Goal: Book appointment/travel/reservation

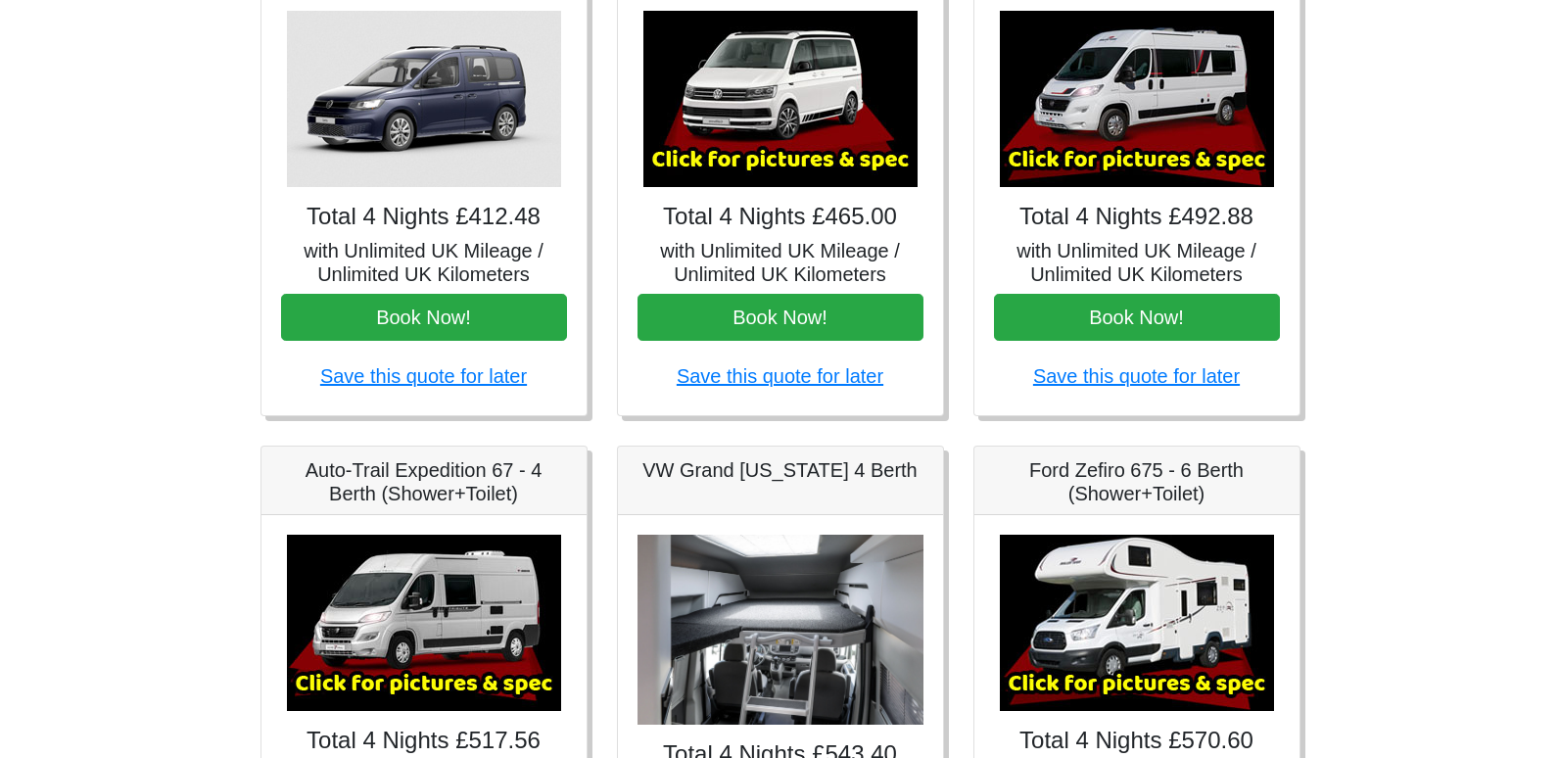
scroll to position [392, 0]
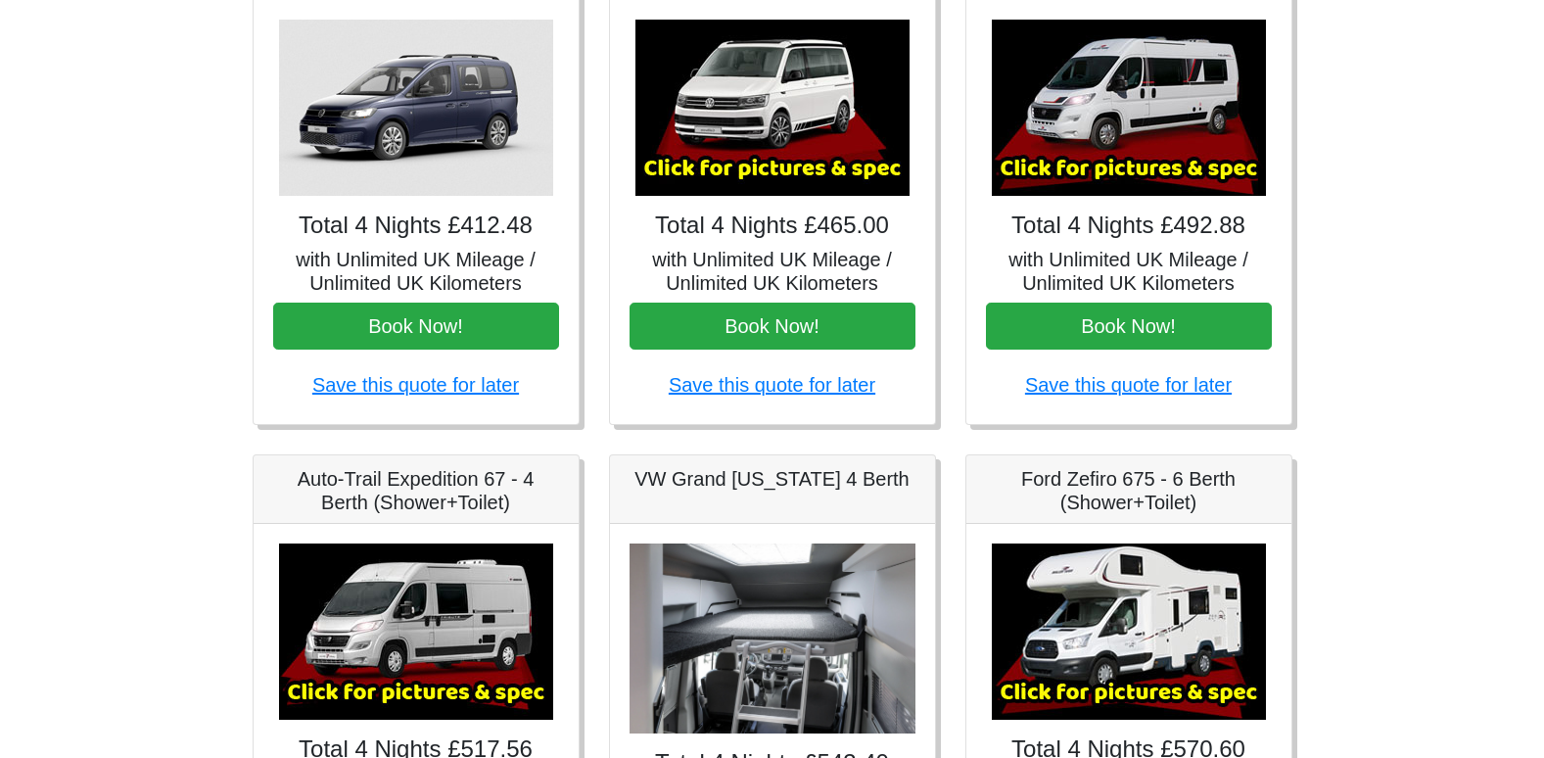
click at [1115, 126] on img at bounding box center [1129, 108] width 274 height 176
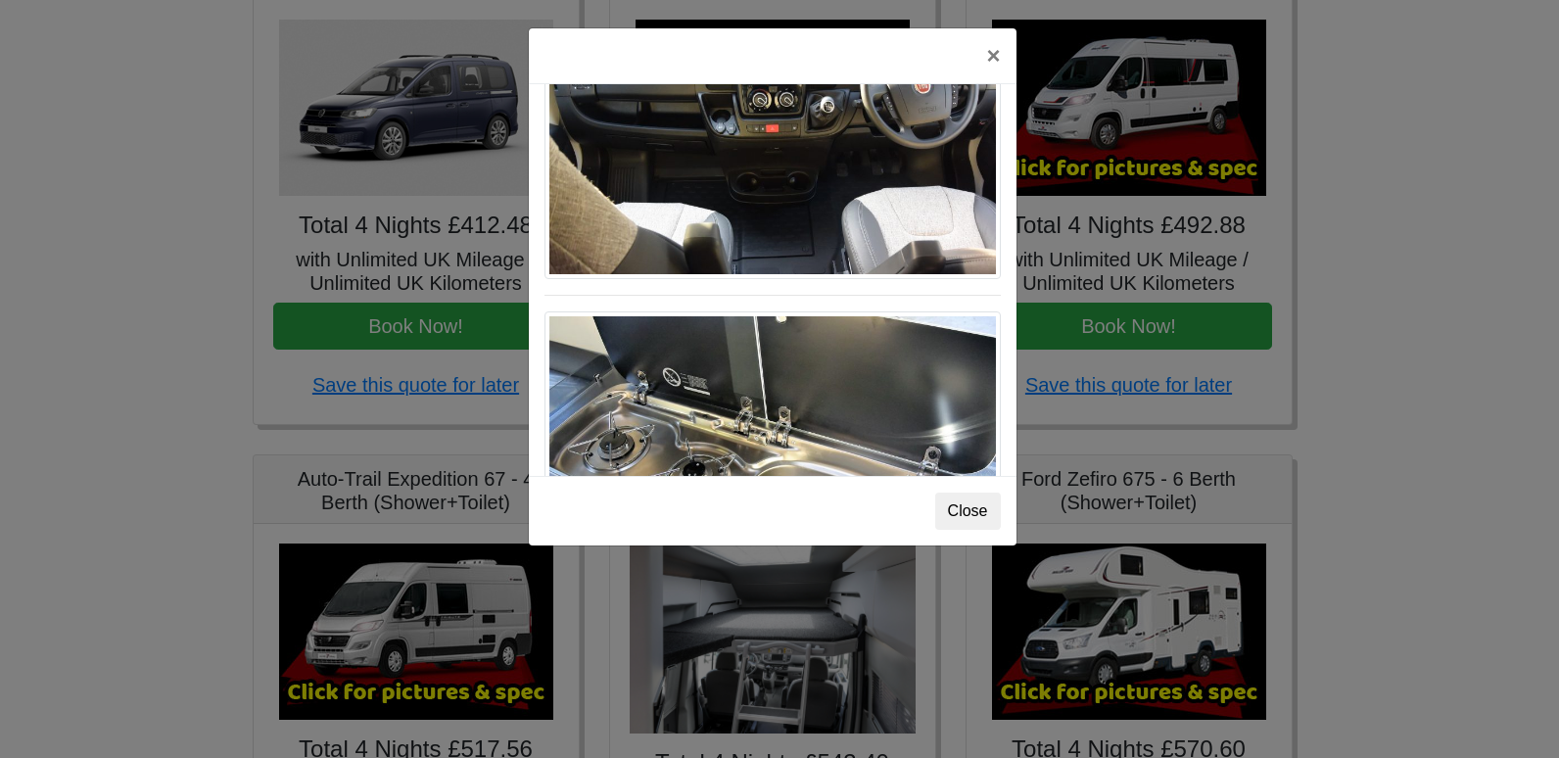
scroll to position [2036, 0]
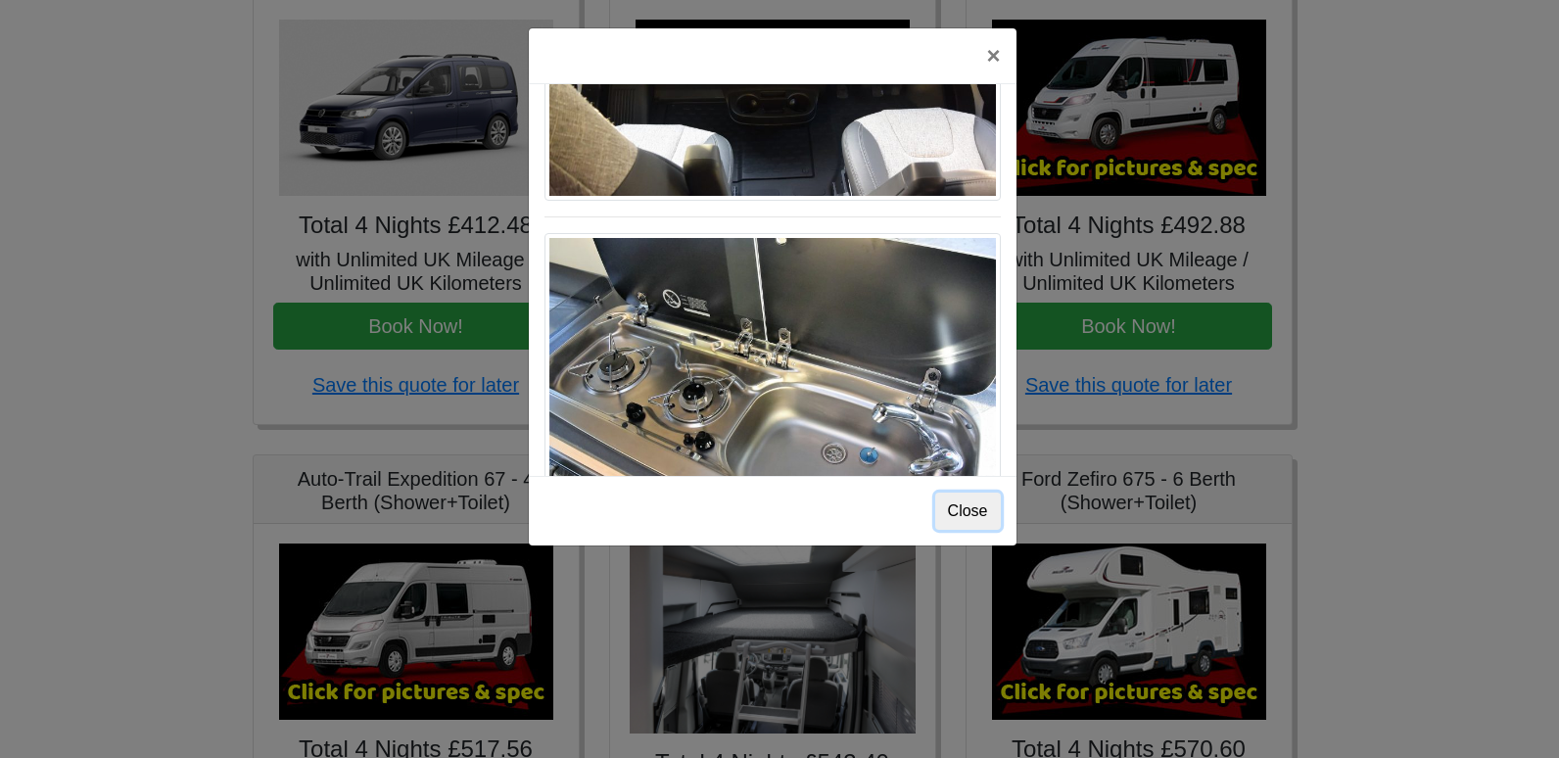
click at [987, 513] on button "Close" at bounding box center [968, 510] width 66 height 37
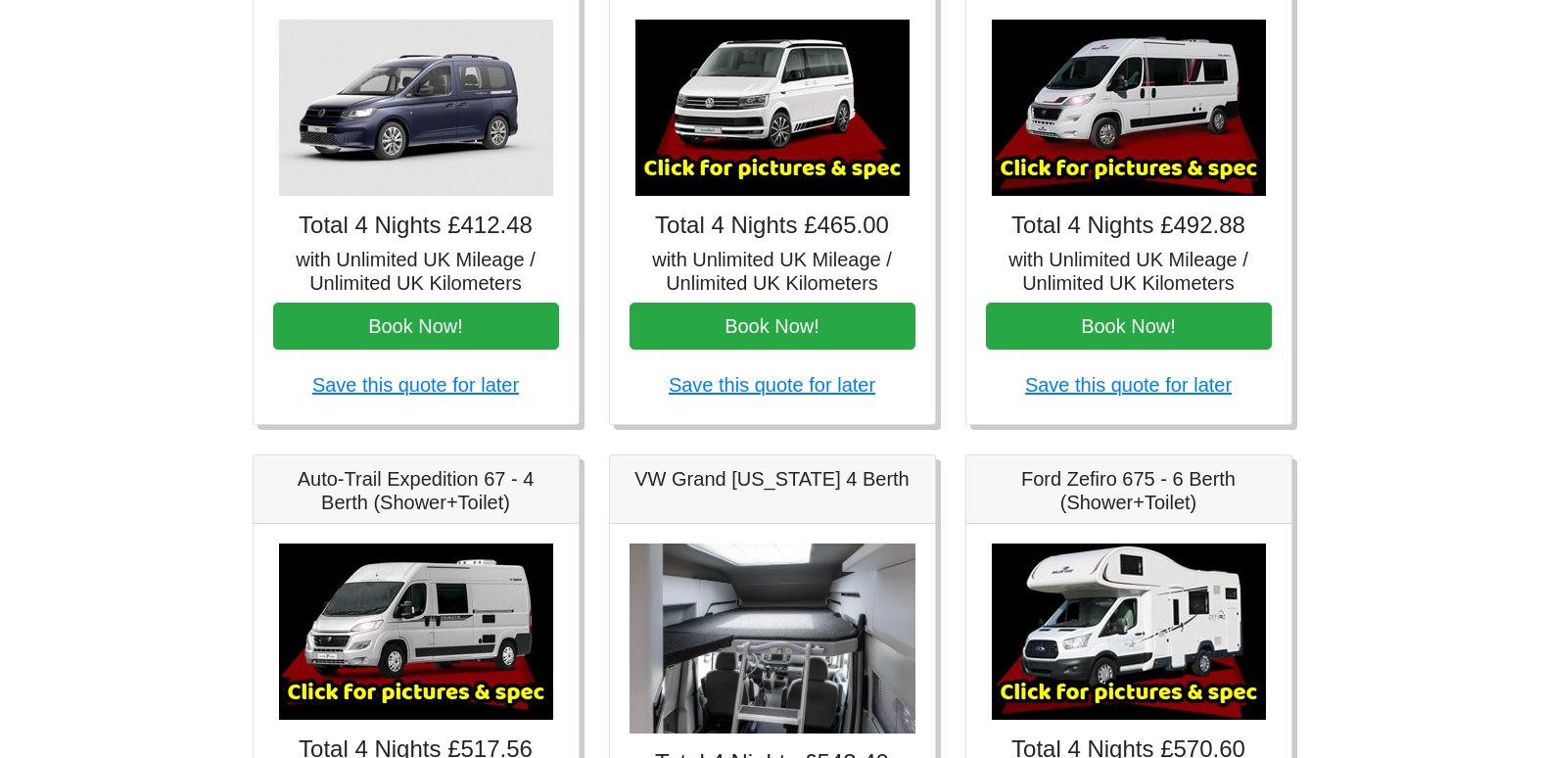
click at [1094, 165] on img at bounding box center [1129, 108] width 274 height 176
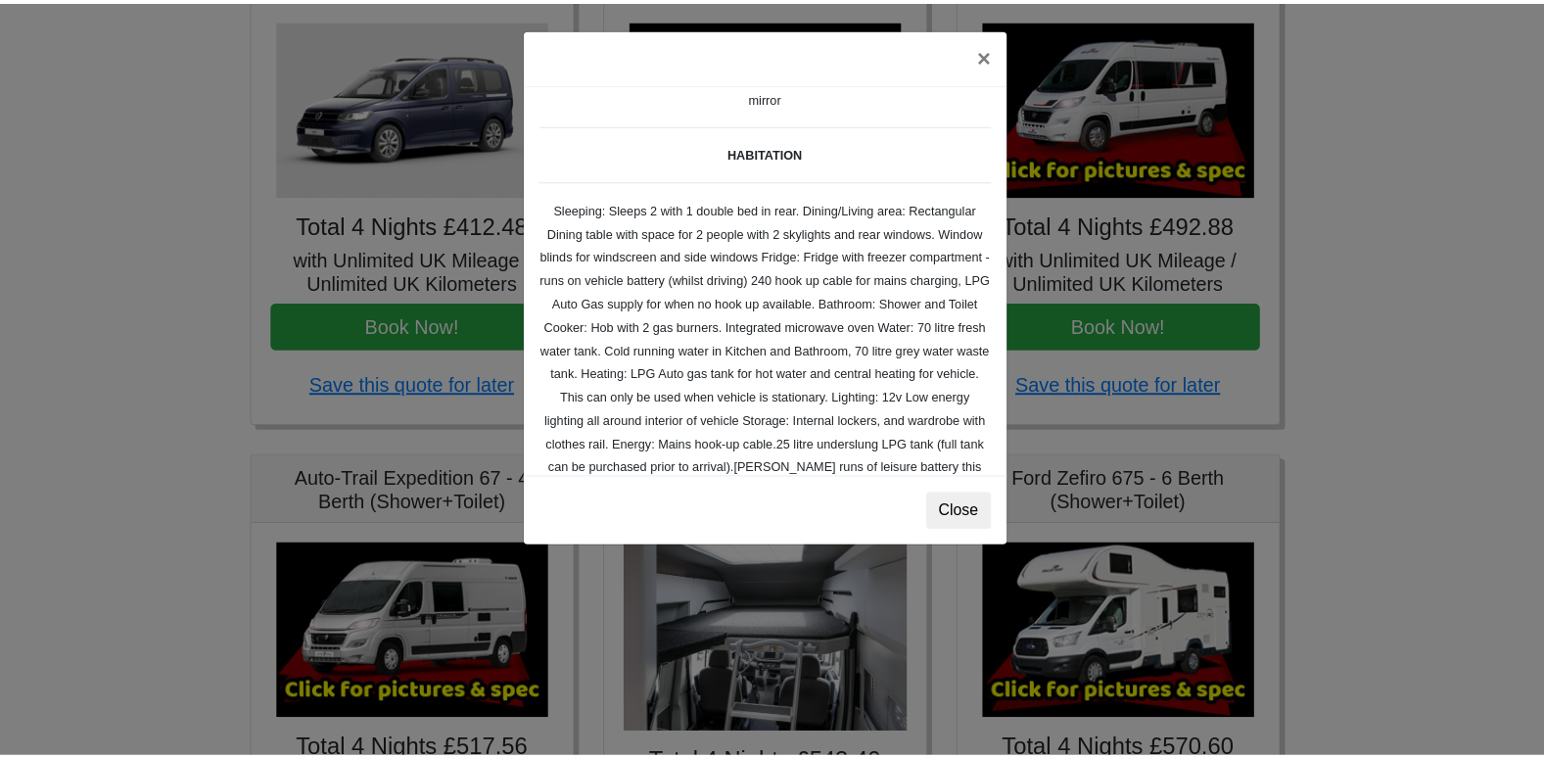
scroll to position [0, 0]
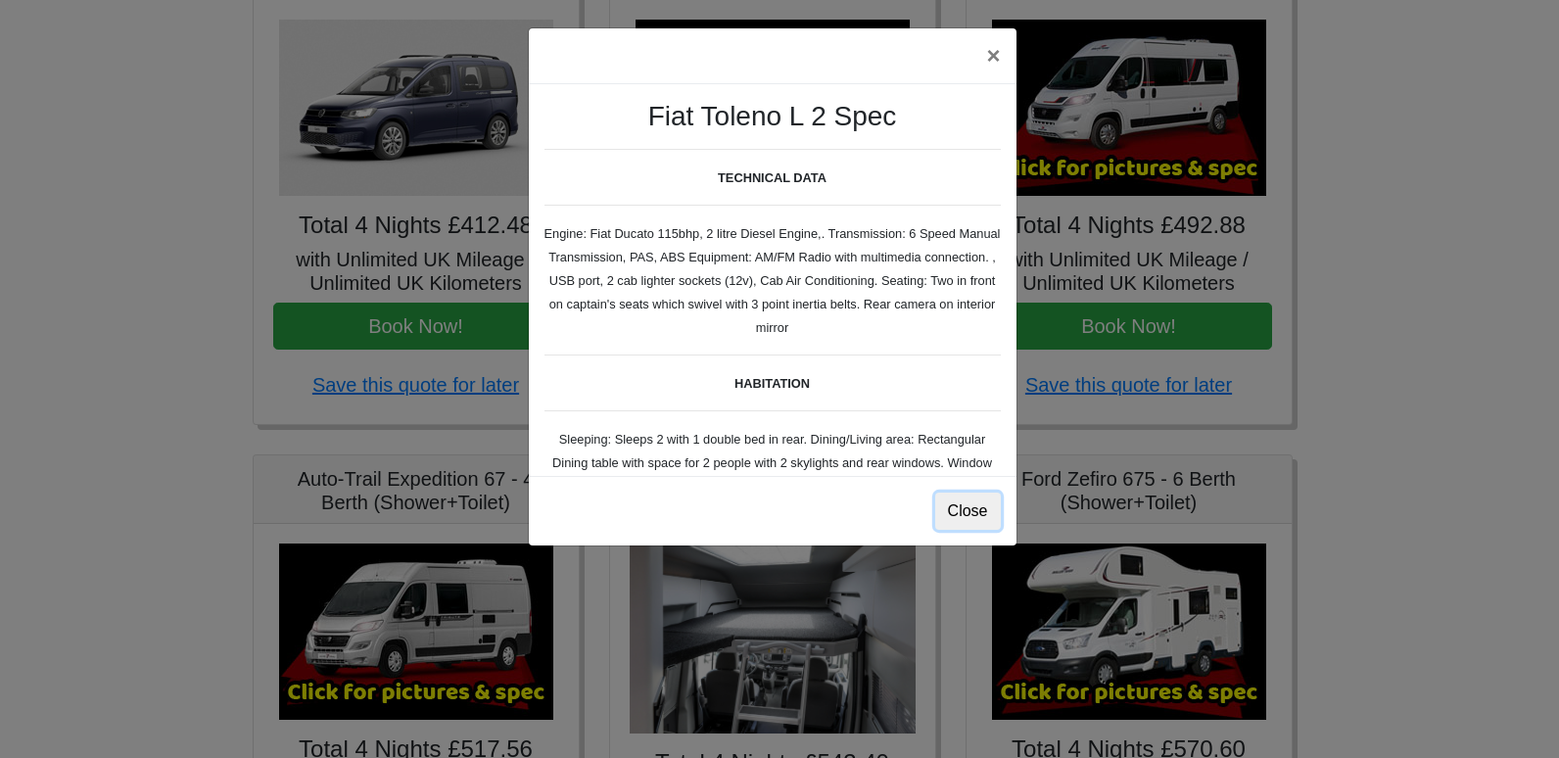
click at [970, 506] on button "Close" at bounding box center [968, 510] width 66 height 37
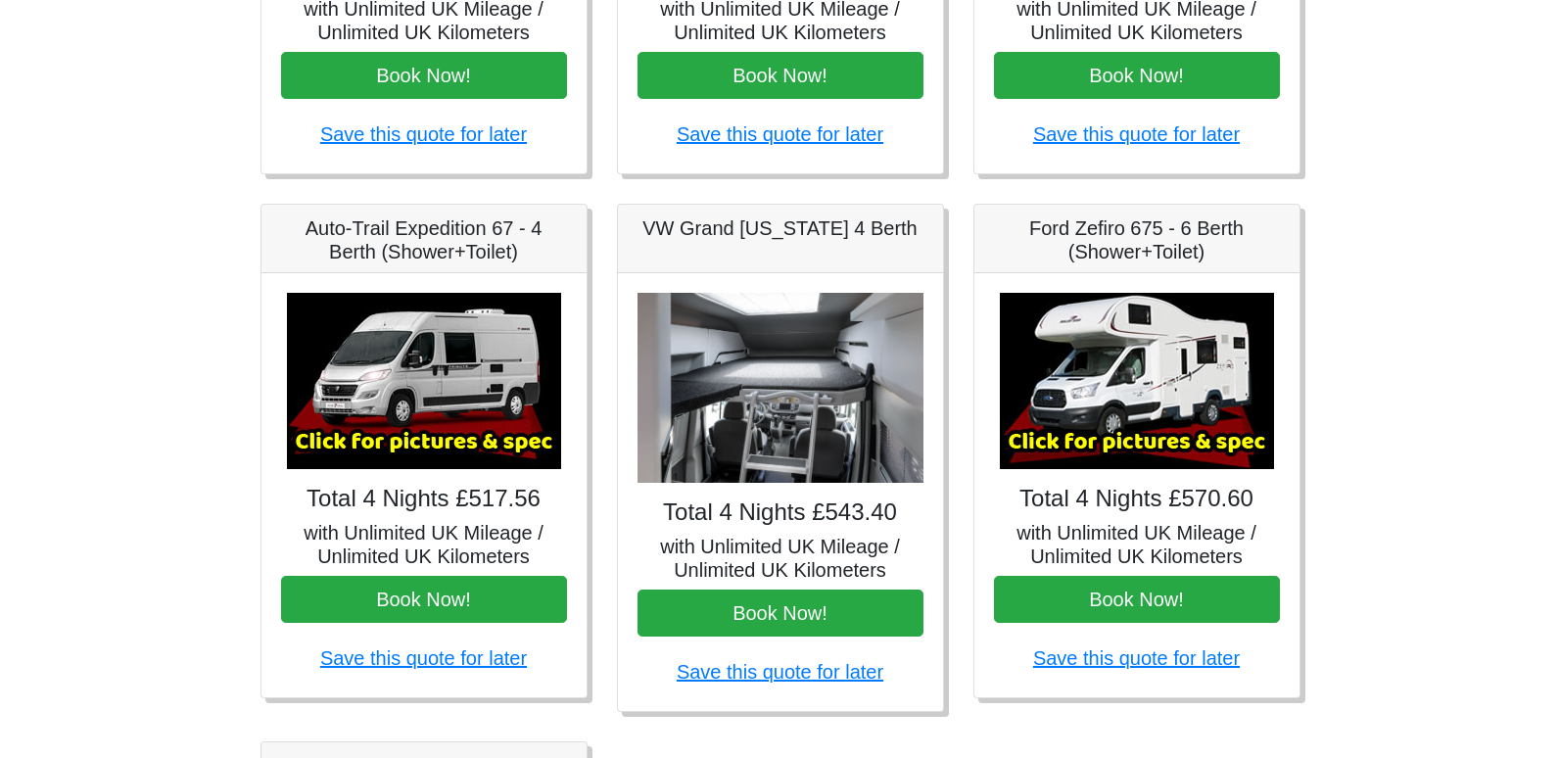
scroll to position [685, 0]
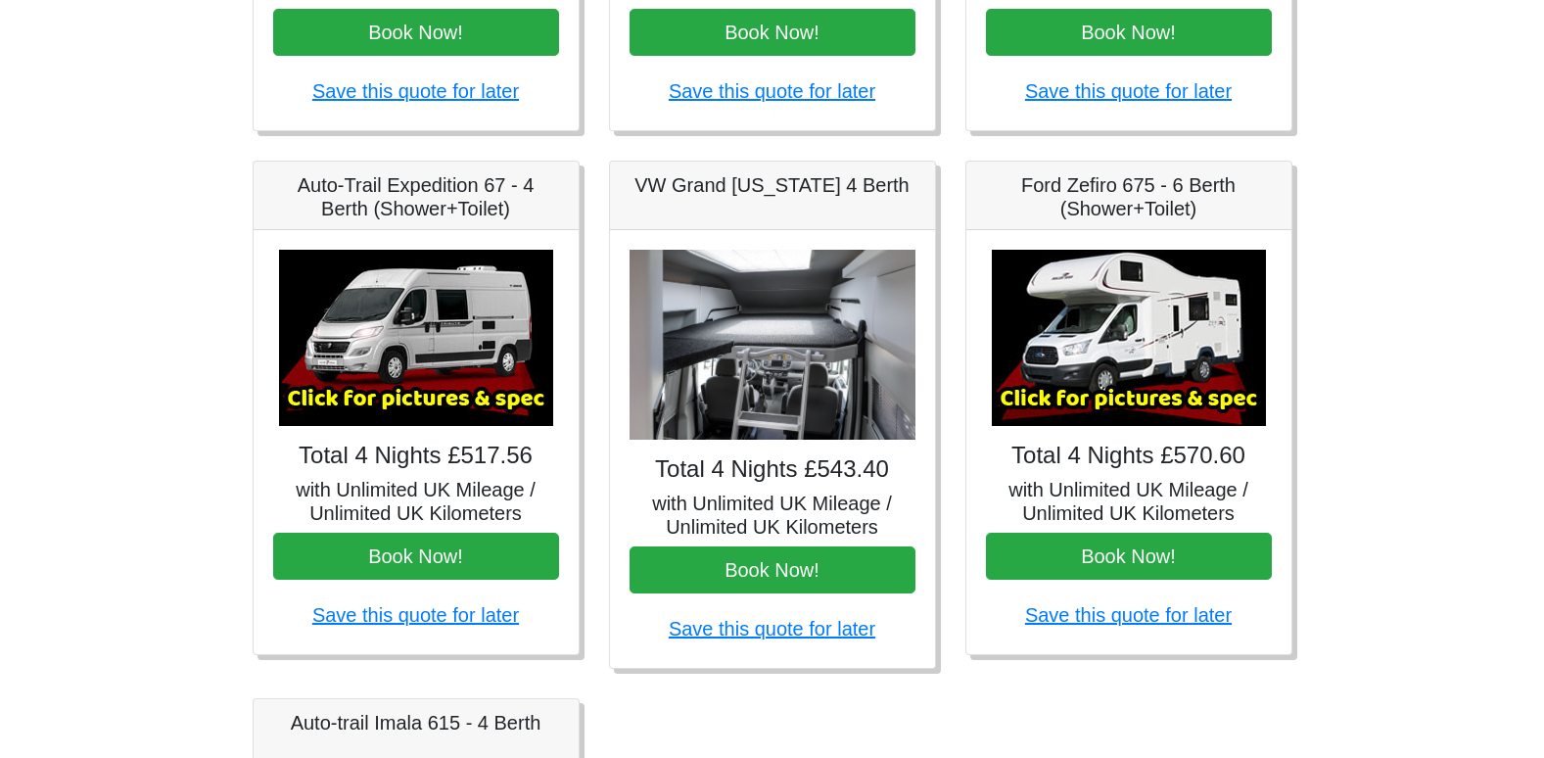
click at [1053, 320] on img at bounding box center [1129, 338] width 274 height 176
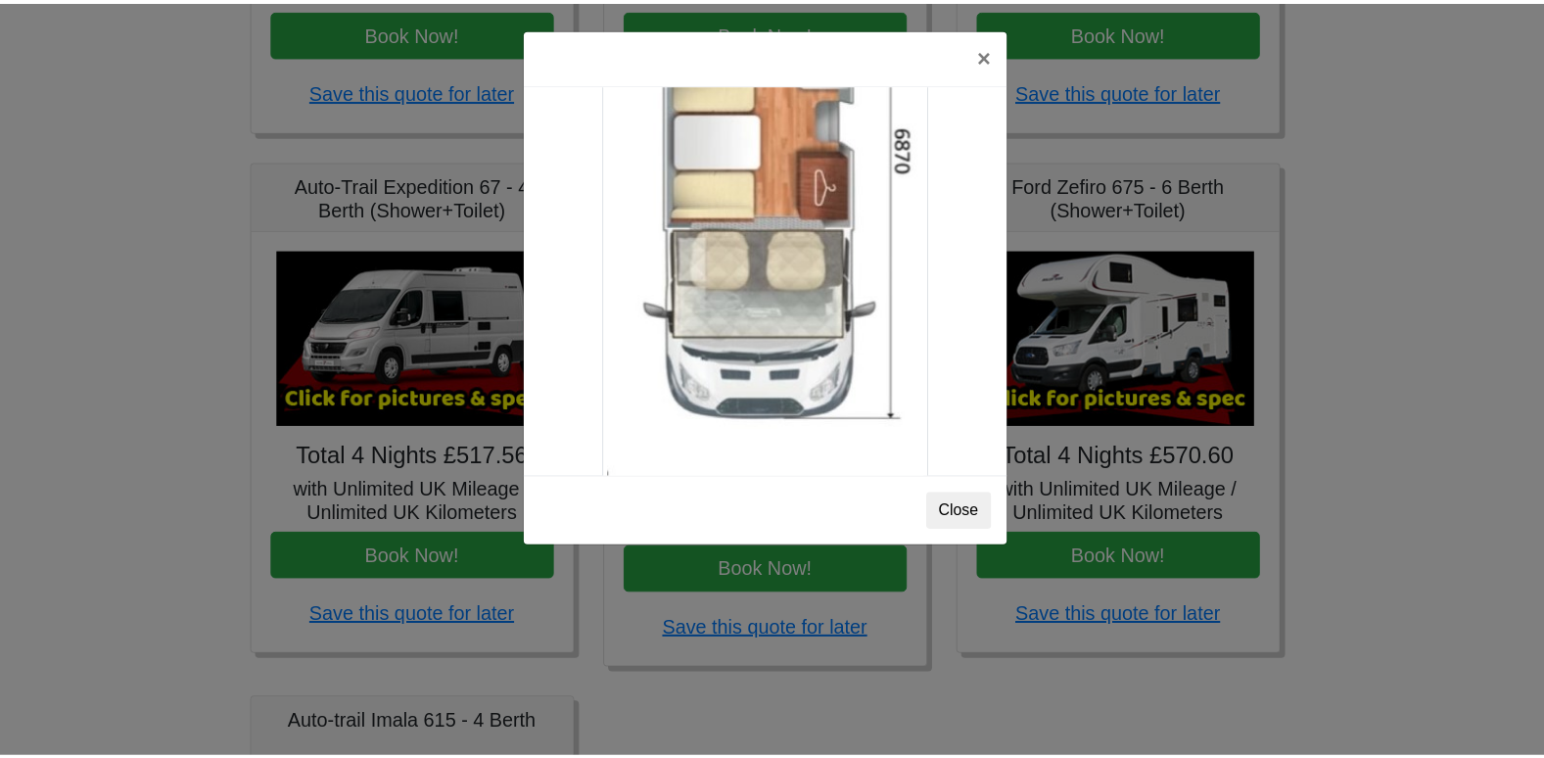
scroll to position [3453, 0]
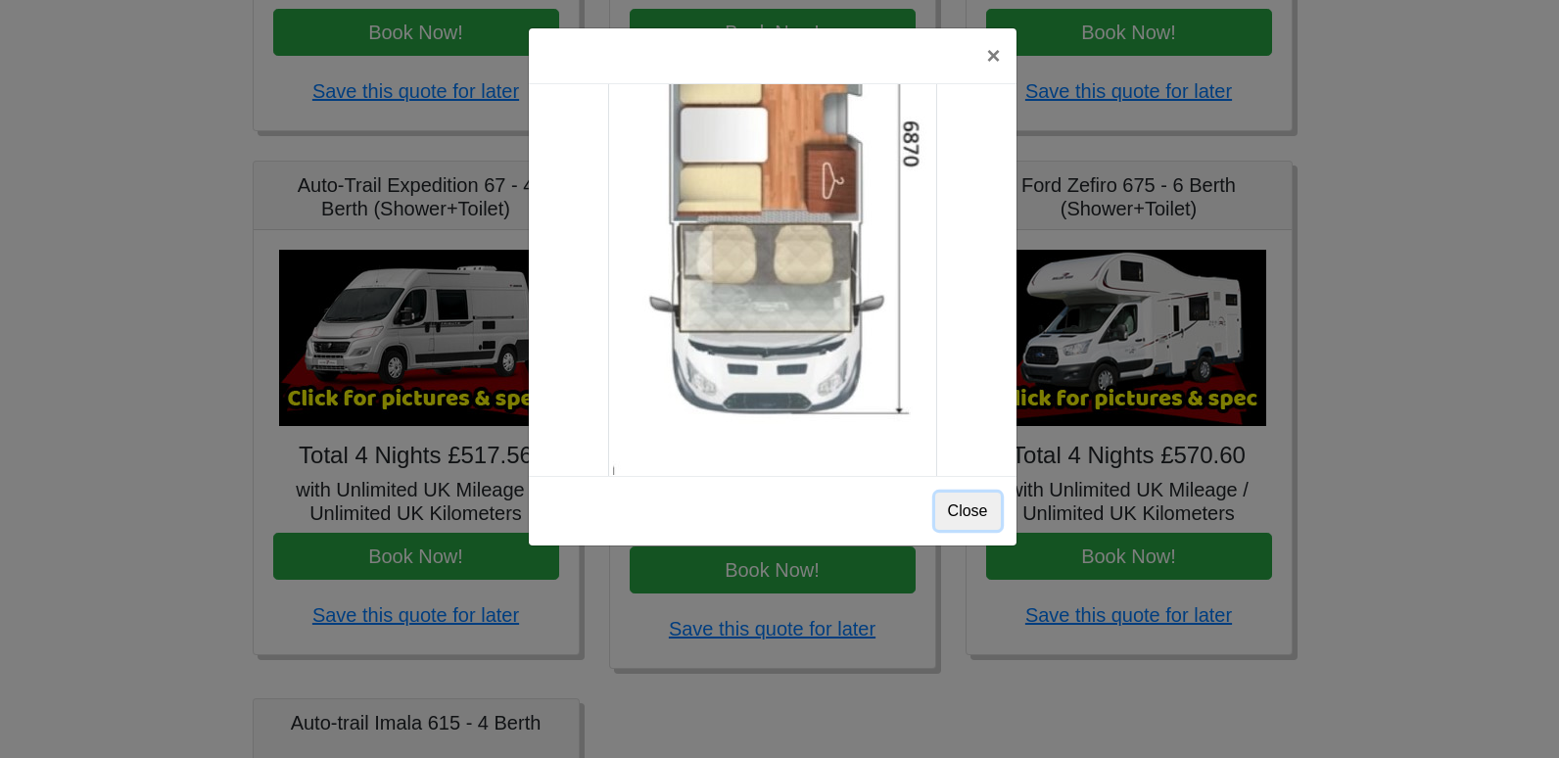
click at [942, 502] on button "Close" at bounding box center [968, 510] width 66 height 37
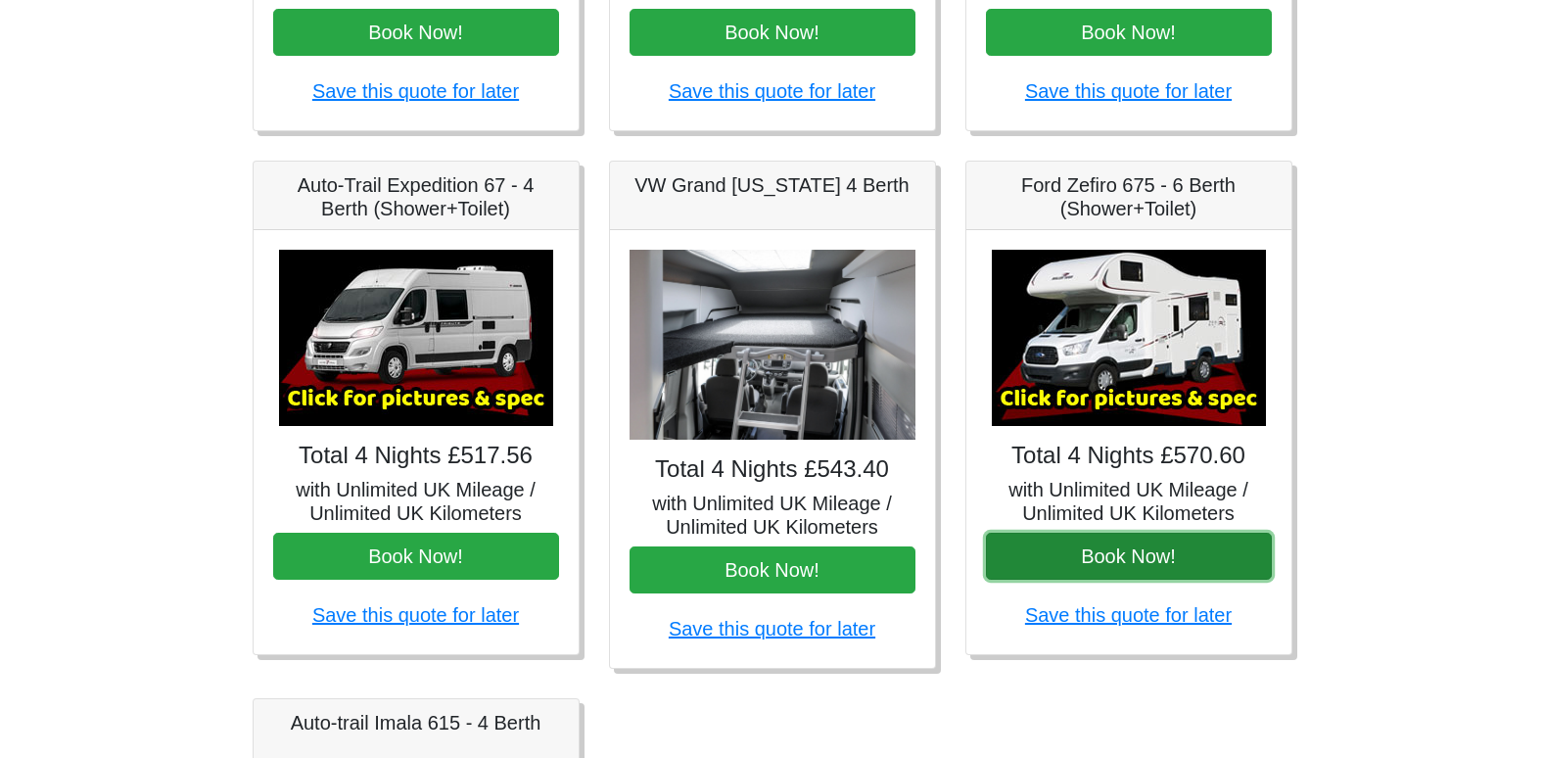
click at [1073, 556] on button "Book Now!" at bounding box center [1129, 556] width 286 height 47
